Goal: Task Accomplishment & Management: Manage account settings

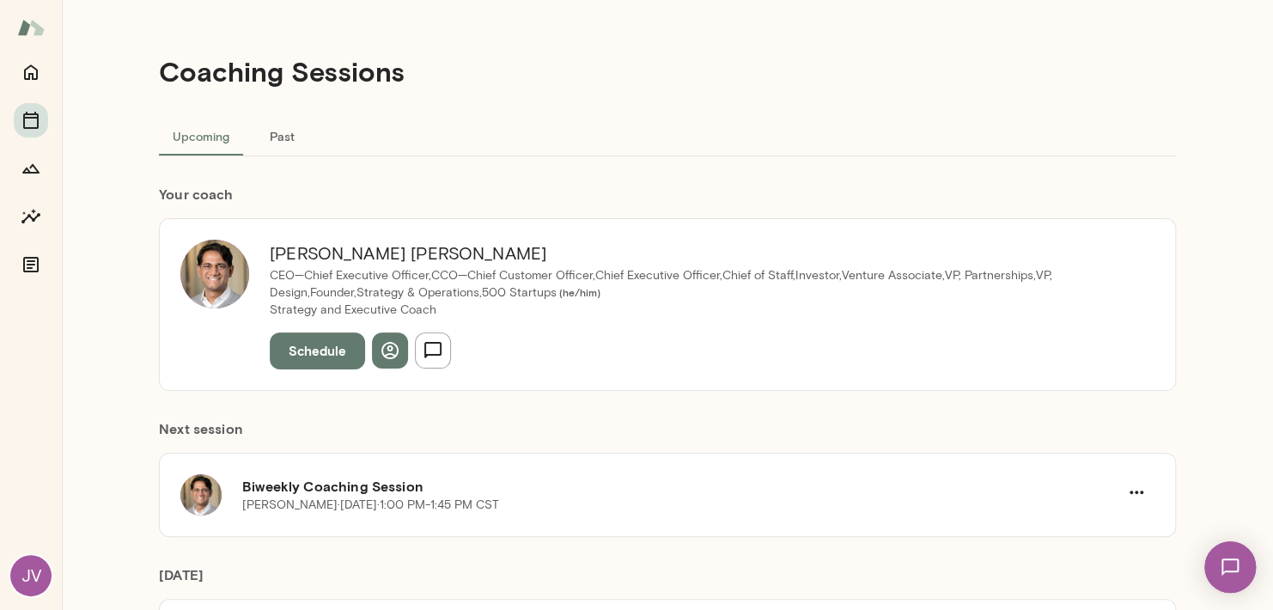
scroll to position [213, 0]
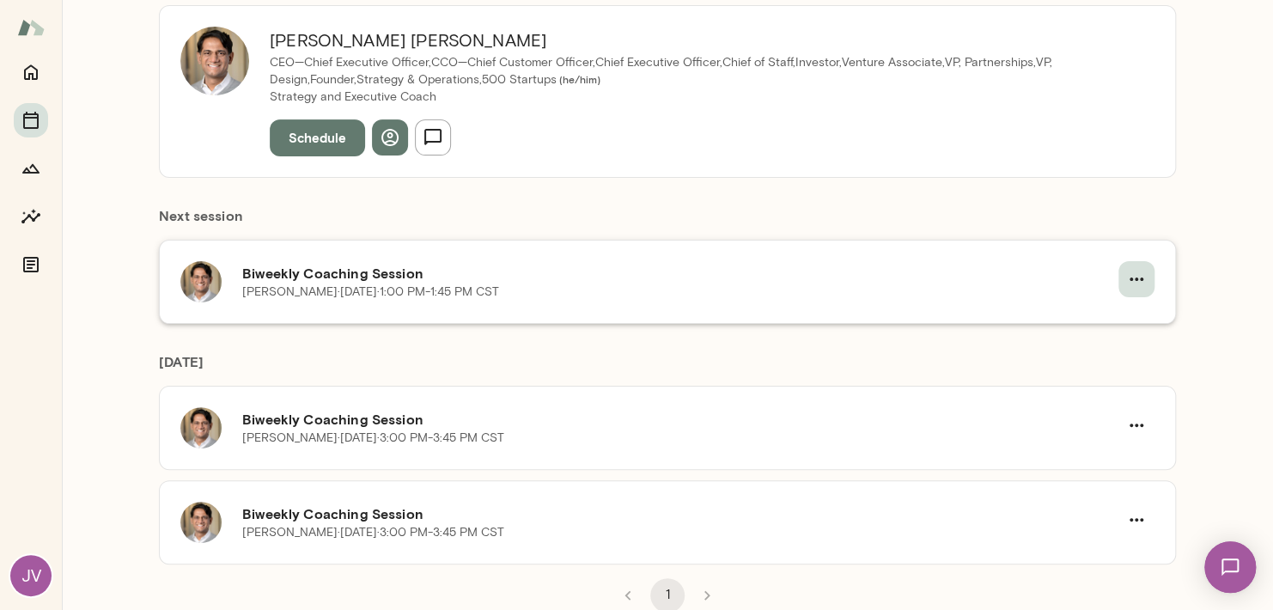
click at [1128, 289] on button "button" at bounding box center [1136, 279] width 36 height 36
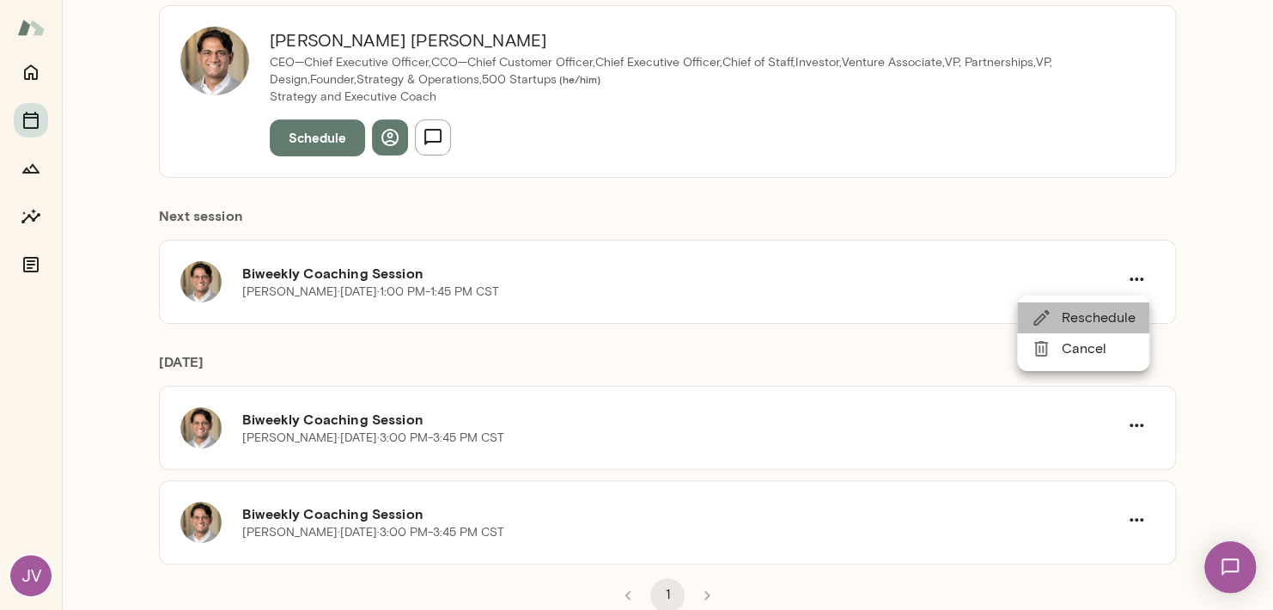
click at [1100, 328] on li "Reschedule" at bounding box center [1083, 317] width 132 height 31
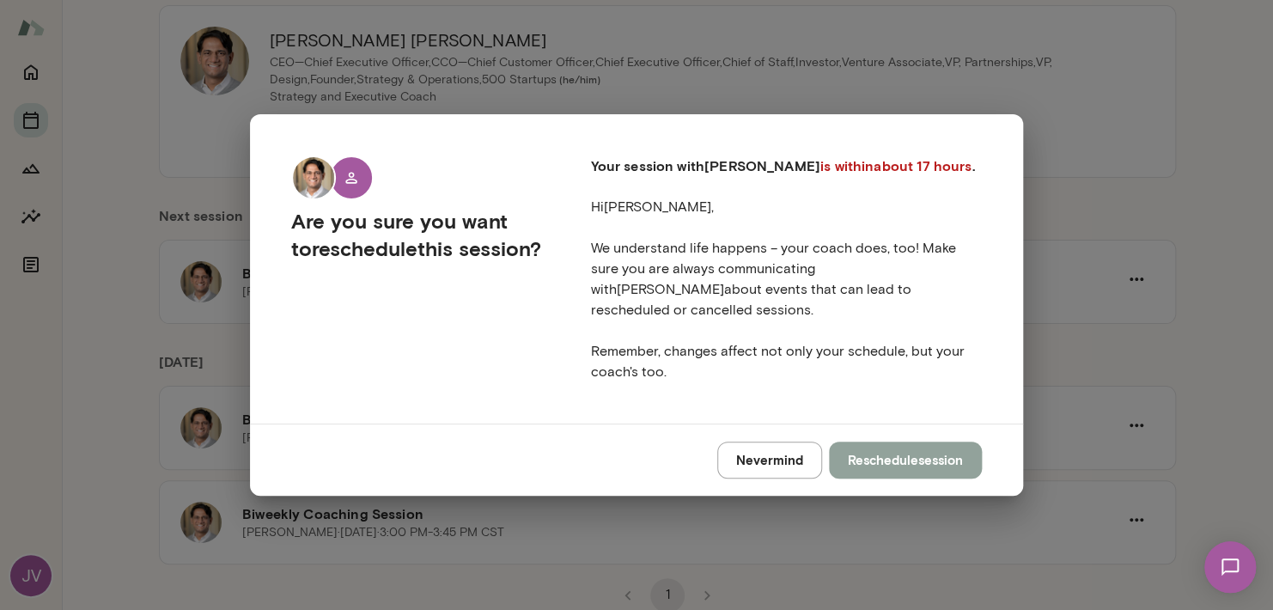
click at [866, 457] on button "Reschedule session" at bounding box center [905, 459] width 153 height 36
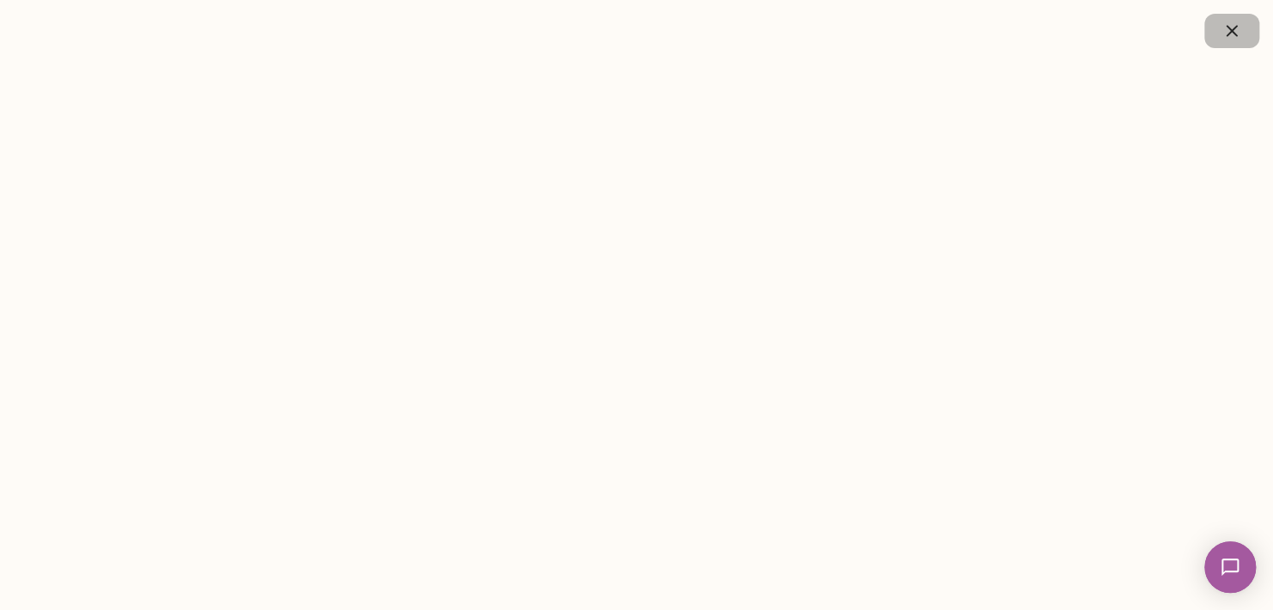
click at [1215, 20] on button "button" at bounding box center [1231, 31] width 55 height 34
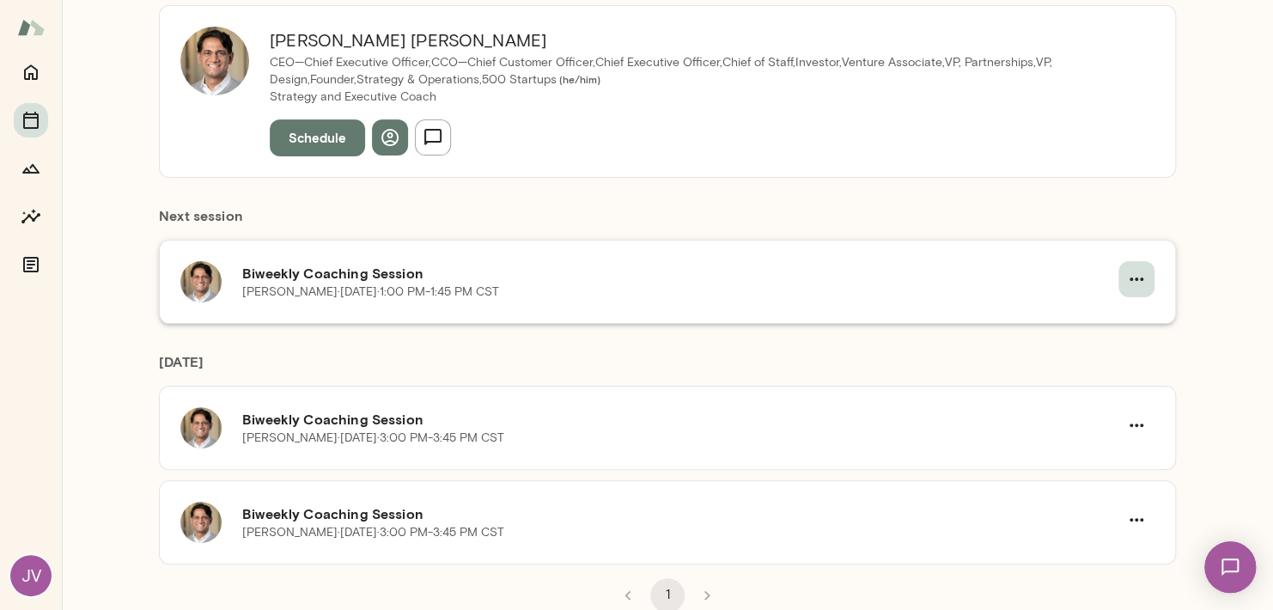
click at [1144, 287] on button "button" at bounding box center [1136, 279] width 36 height 36
click at [1111, 349] on span "Cancel" at bounding box center [1098, 348] width 74 height 21
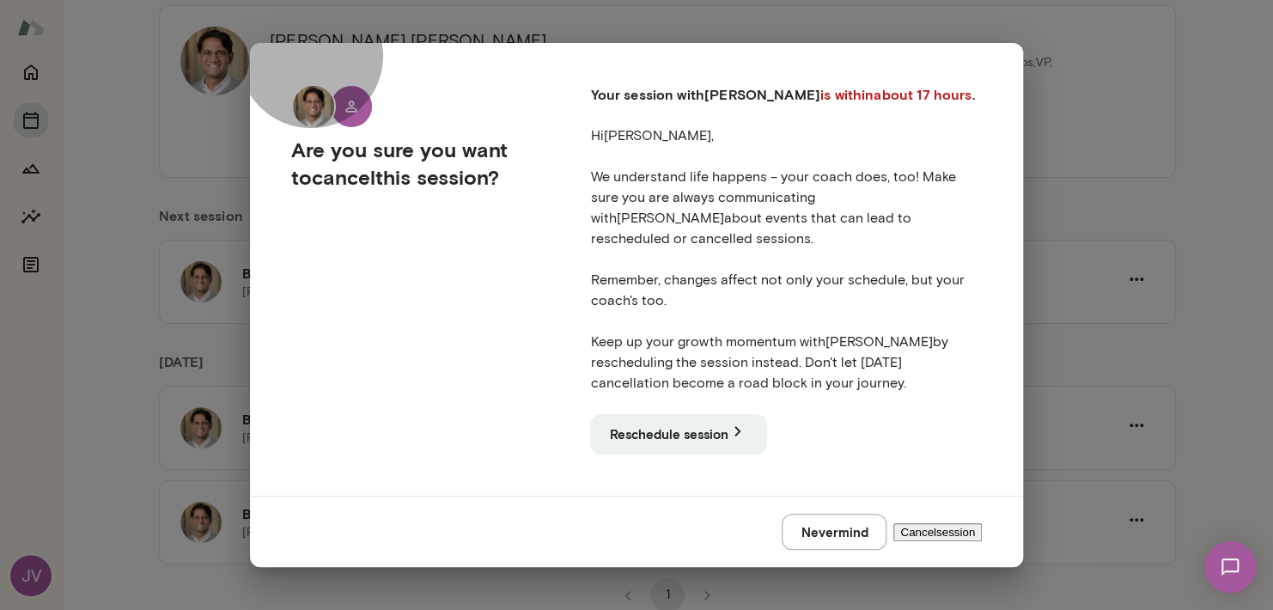
click at [915, 523] on button "Cancel session" at bounding box center [937, 532] width 88 height 18
